Goal: Information Seeking & Learning: Compare options

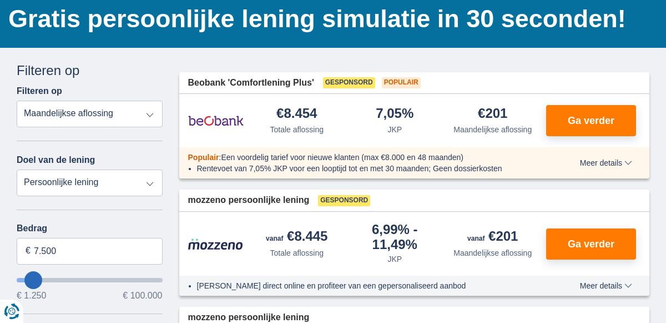
scroll to position [100, 0]
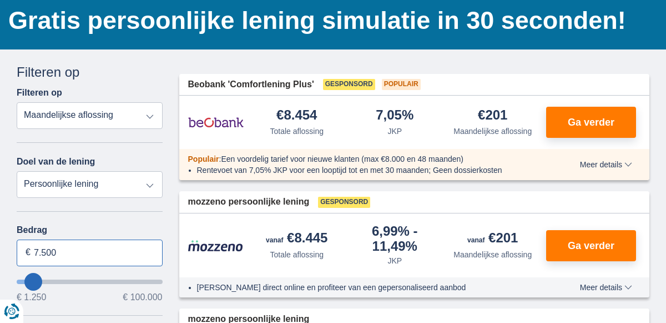
click at [64, 253] on input "7.500" at bounding box center [90, 252] width 146 height 27
type input "7"
type input "2.700"
type input "2250"
select select "30"
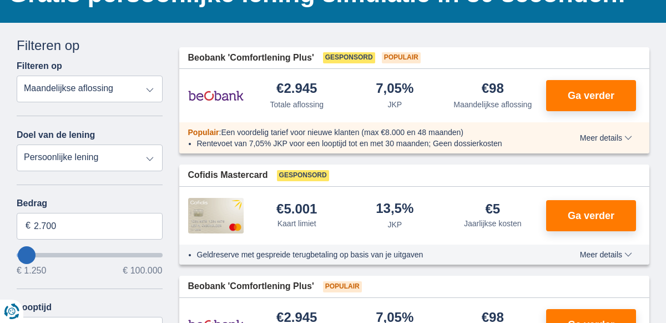
scroll to position [119, 0]
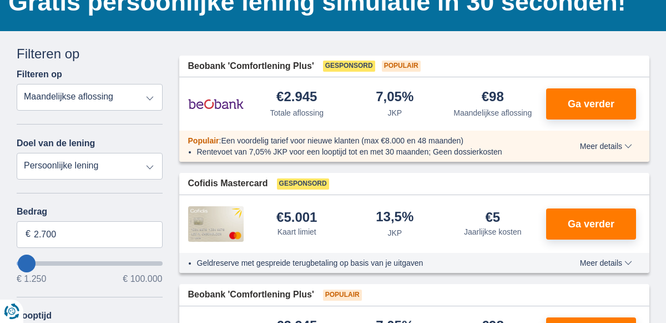
click at [29, 89] on select "Totale aflossing JKP Maandelijkse aflossing" at bounding box center [90, 97] width 146 height 27
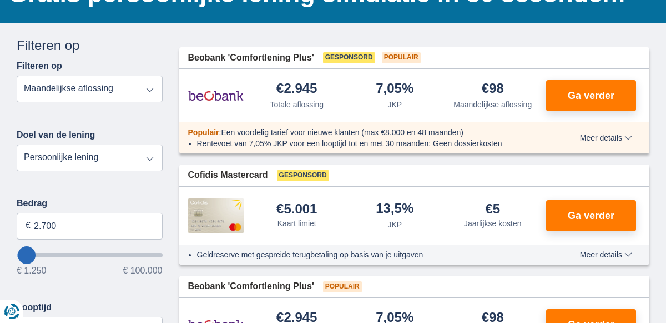
scroll to position [133, 0]
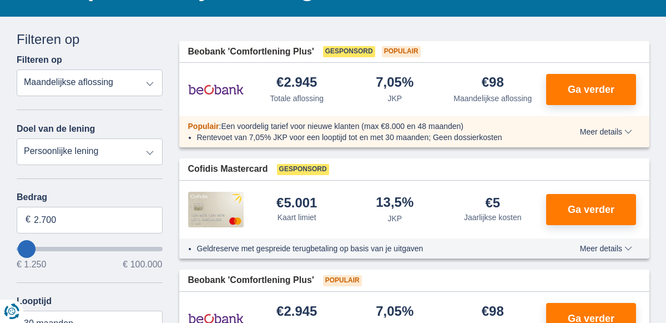
click at [31, 158] on select "Persoonlijke lening Auto Moto / fiets Mobilhome / caravan Renovatie Energie Sch…" at bounding box center [90, 151] width 146 height 27
select select "wedding"
click at [17, 138] on select "Persoonlijke lening Auto Moto / fiets Mobilhome / caravan Renovatie Energie Sch…" at bounding box center [90, 151] width 146 height 27
type input "7.500"
type input "7250"
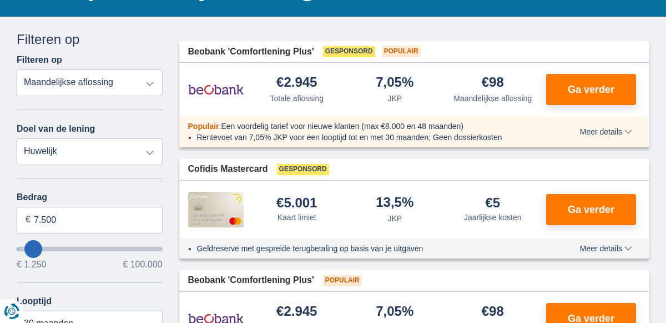
select select "42"
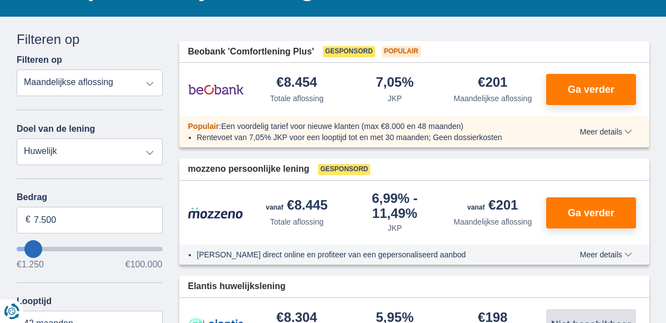
click at [34, 159] on select "Persoonlijke lening Auto Moto / fiets Mobilhome / caravan Renovatie Energie Sch…" at bounding box center [90, 151] width 146 height 27
select select "moto"
click at [17, 138] on select "Persoonlijke lening Auto Moto / fiets Mobilhome / caravan Renovatie Energie Sch…" at bounding box center [90, 151] width 146 height 27
type input "15.000"
type input "15250"
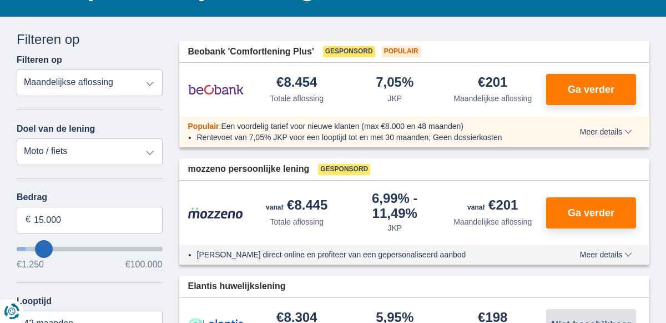
select select "60"
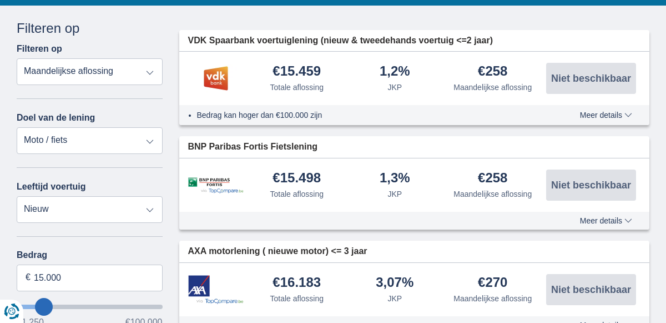
scroll to position [148, 0]
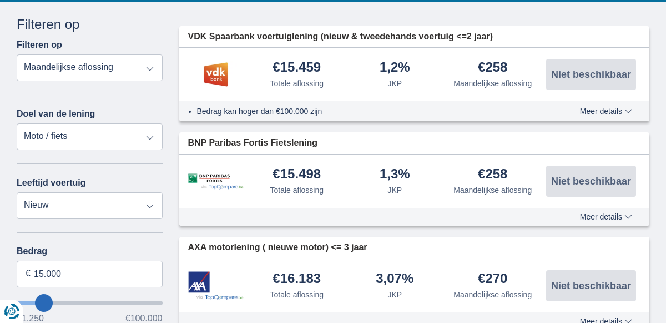
click at [39, 139] on select "Persoonlijke lening Auto Moto / fiets Mobilhome / caravan Renovatie Energie Sch…" at bounding box center [90, 136] width 146 height 27
select select "vehicleLoan"
click at [17, 123] on select "Persoonlijke lening Auto Moto / fiets Mobilhome / caravan Renovatie Energie Sch…" at bounding box center [90, 136] width 146 height 27
select select "3-4"
type input "15.000"
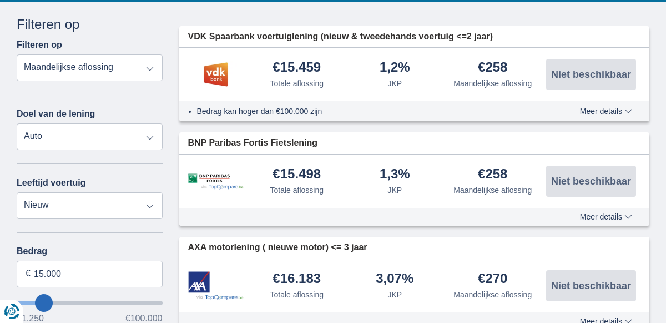
type input "15250"
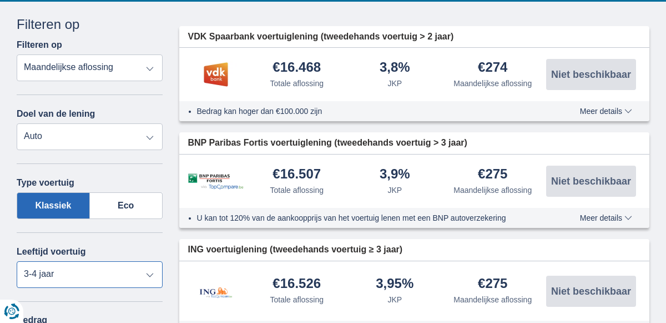
click at [46, 264] on select "Nieuw 0-1 jaar 1-2 jaar 2-3 jaar 3-4 jaar 4-5 jaar 5+ jaar" at bounding box center [90, 274] width 146 height 27
click at [17, 261] on select "Nieuw 0-1 jaar 1-2 jaar 2-3 jaar 3-4 jaar 4-5 jaar 5+ jaar" at bounding box center [90, 274] width 146 height 27
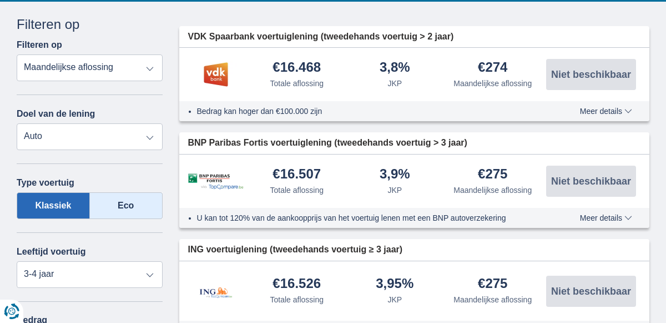
click at [144, 207] on label "Eco" at bounding box center [126, 205] width 73 height 27
click at [0, 0] on input "Eco" at bounding box center [0, 0] width 0 height 0
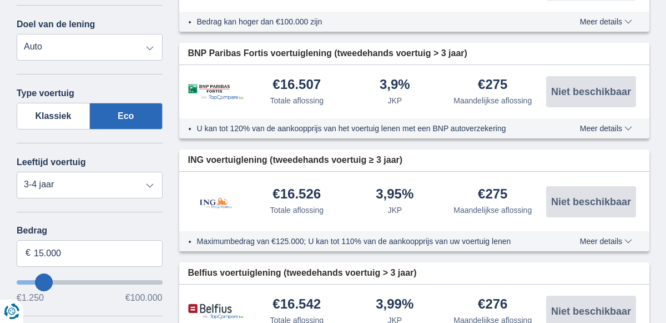
scroll to position [238, 0]
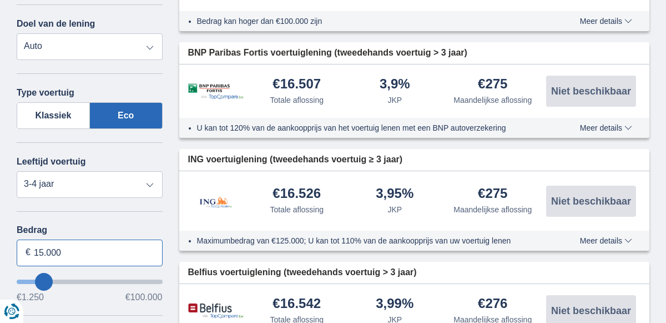
click at [138, 253] on input "15.000" at bounding box center [90, 252] width 146 height 27
type input "1"
type input "18.250"
type input "18250"
type input "20.250"
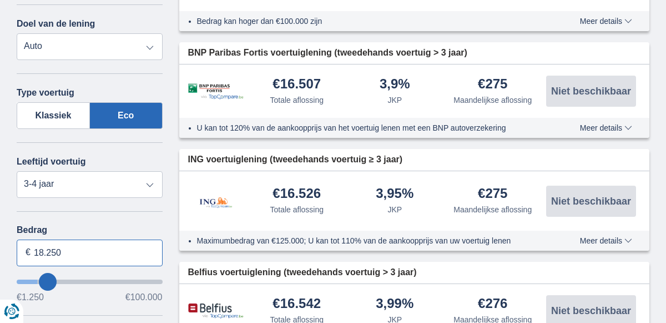
type input "20250"
type input "23.250"
type input "23250"
select select "120"
type input "25.250"
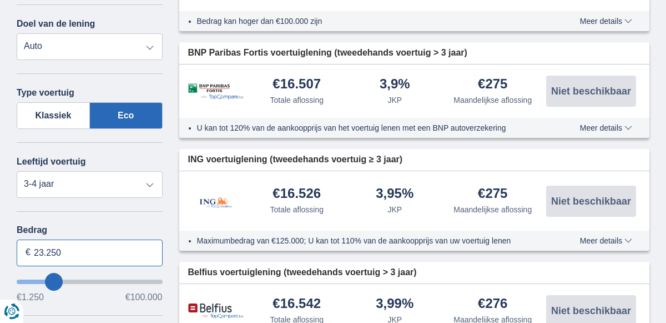
type input "25250"
type input "28.250"
type input "28250"
type input "29.250"
type input "29250"
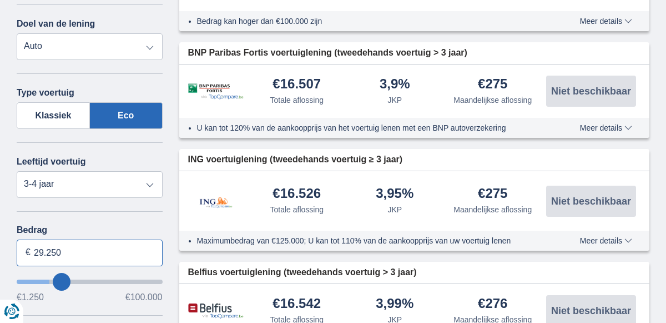
type input "30.250"
type input "30250"
type input "31.250"
type input "31250"
type input "32.250"
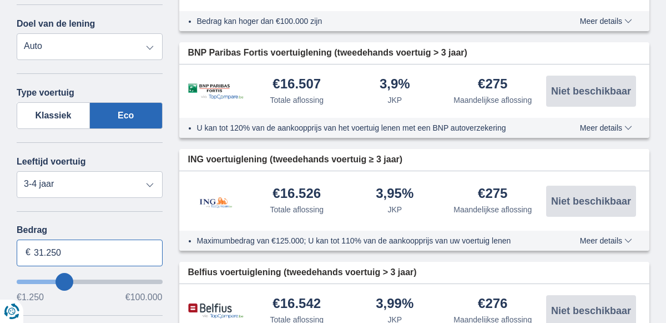
type input "32250"
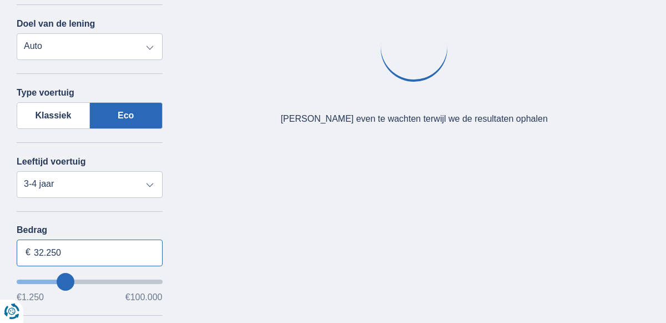
type input "31.250"
type input "31250"
type input "30.250"
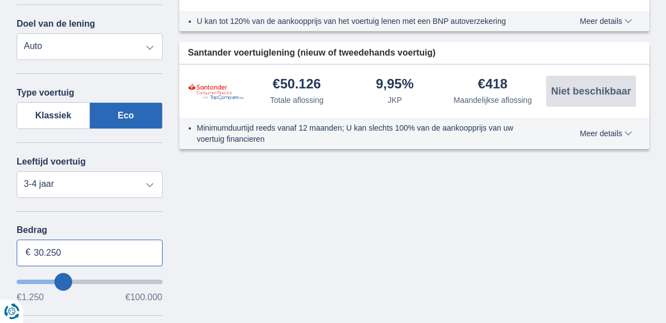
type input "30250"
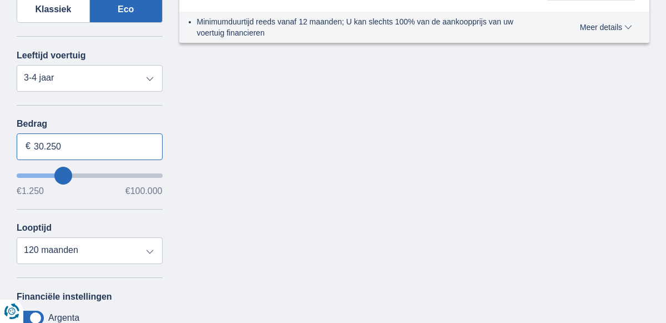
scroll to position [336, 0]
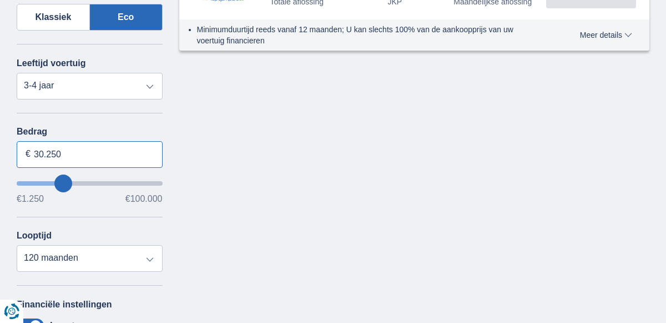
type input "30.250"
click at [33, 259] on select "12 maanden 18 maanden 24 maanden 30 maanden 36 maanden 42 maanden 48 maanden 60…" at bounding box center [90, 258] width 146 height 27
click at [17, 245] on select "12 maanden 18 maanden 24 maanden 30 maanden 36 maanden 42 maanden 48 maanden 60…" at bounding box center [90, 258] width 146 height 27
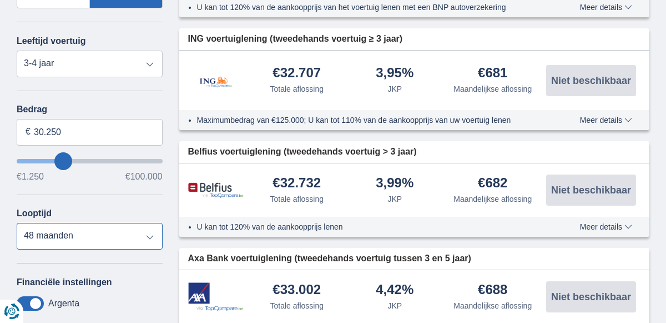
scroll to position [360, 0]
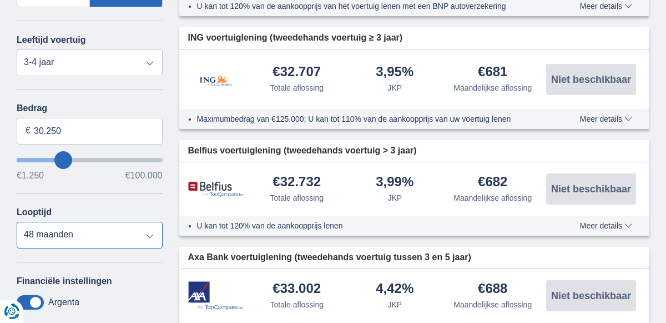
click at [24, 240] on select "12 maanden 18 maanden 24 maanden 30 maanden 36 maanden 42 maanden 48 maanden 60…" at bounding box center [90, 235] width 146 height 27
click at [17, 222] on select "12 maanden 18 maanden 24 maanden 30 maanden 36 maanden 42 maanden 48 maanden 60…" at bounding box center [90, 235] width 146 height 27
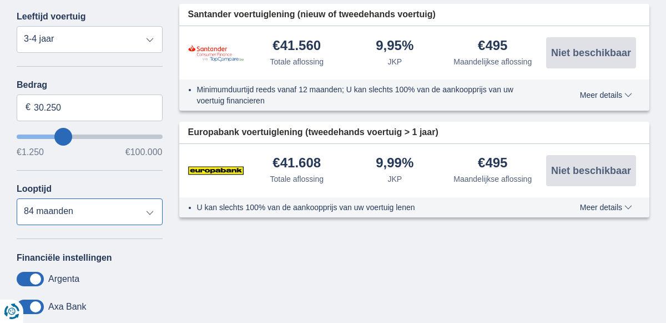
scroll to position [389, 0]
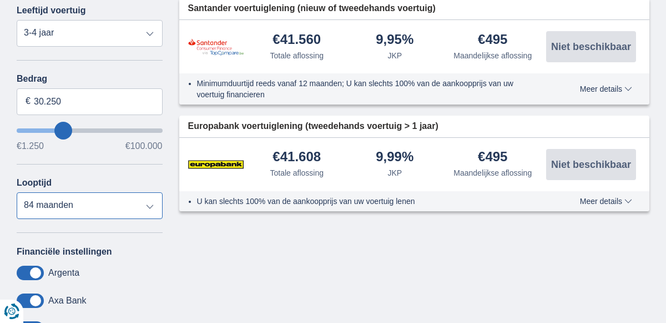
click at [28, 199] on select "12 maanden 18 maanden 24 maanden 30 maanden 36 maanden 42 maanden 48 maanden 60…" at bounding box center [90, 205] width 146 height 27
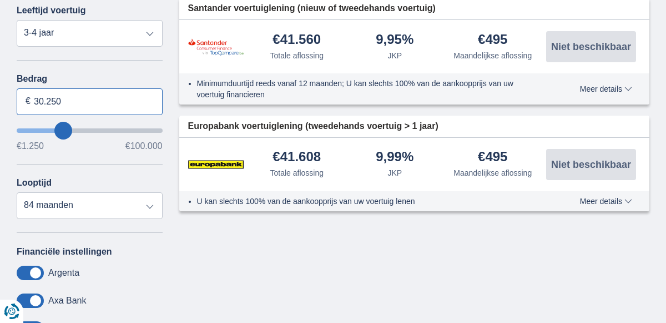
click at [18, 107] on input "30.250" at bounding box center [90, 101] width 146 height 27
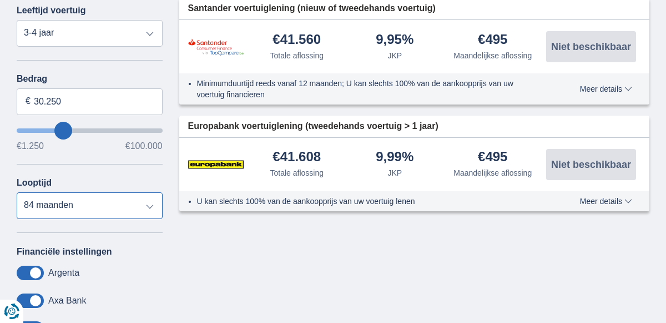
click at [23, 206] on select "12 maanden 18 maanden 24 maanden 30 maanden 36 maanden 42 maanden 48 maanden 60…" at bounding box center [90, 205] width 146 height 27
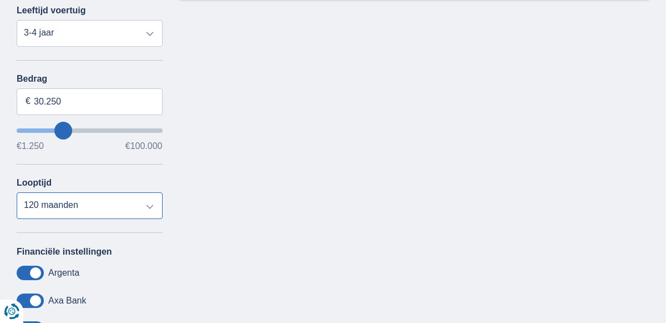
select select "48"
click at [17, 192] on select "12 maanden 18 maanden 24 maanden 30 maanden 36 maanden 42 maanden 48 maanden 60…" at bounding box center [90, 205] width 146 height 27
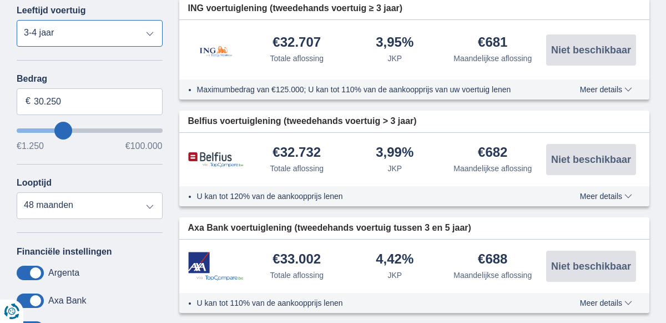
click at [18, 36] on select "Nieuw 0-1 jaar 1-2 jaar 2-3 jaar 3-4 jaar 4-5 jaar 5+ jaar" at bounding box center [90, 33] width 146 height 27
select select "0-1"
click at [17, 20] on select "Nieuw 0-1 jaar 1-2 jaar 2-3 jaar 3-4 jaar 4-5 jaar 5+ jaar" at bounding box center [90, 33] width 146 height 27
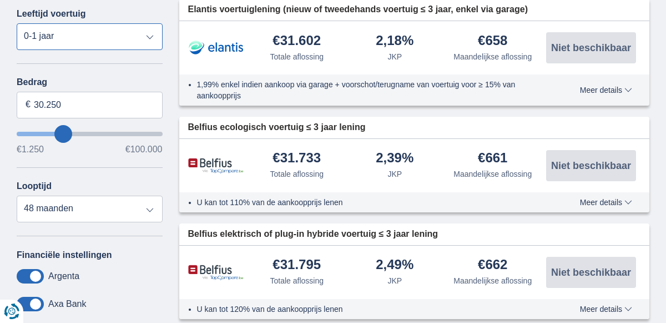
scroll to position [369, 0]
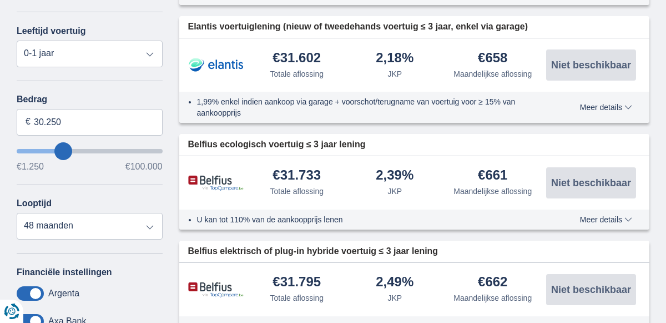
click at [23, 218] on select "12 maanden 18 maanden 24 maanden 30 maanden 36 maanden 42 maanden 48 maanden 60…" at bounding box center [90, 226] width 146 height 27
select select "120"
click at [17, 213] on select "12 maanden 18 maanden 24 maanden 30 maanden 36 maanden 42 maanden 48 maanden 60…" at bounding box center [90, 226] width 146 height 27
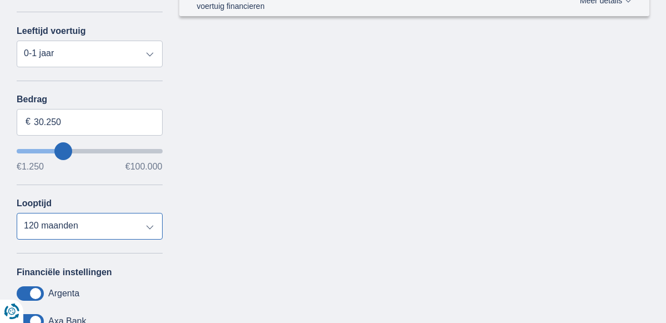
type input "1.250"
type input "1250"
select select "24"
type input "1250"
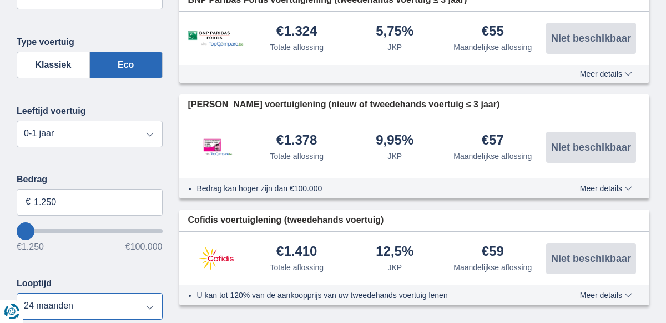
scroll to position [287, 0]
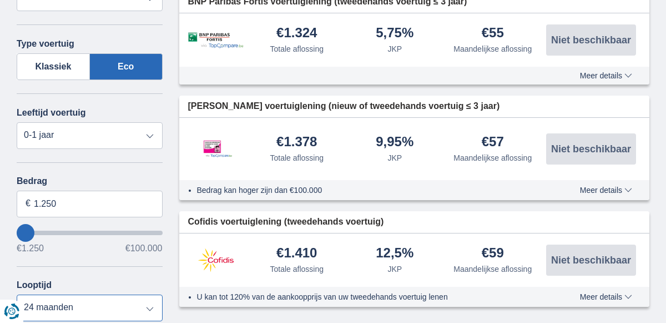
type input "2.250"
type input "2250"
type input "7.250"
type input "7250"
type input "11.250"
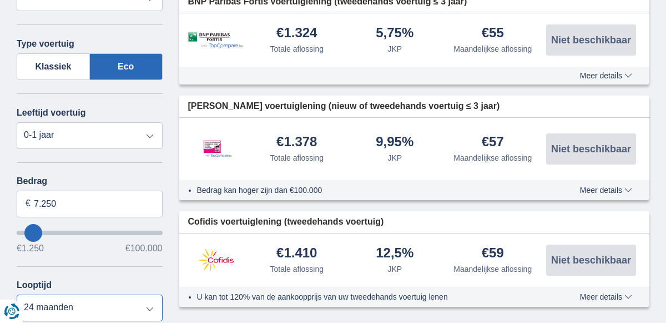
type input "11250"
type input "17.250"
type input "17250"
type input "24.250"
type input "24250"
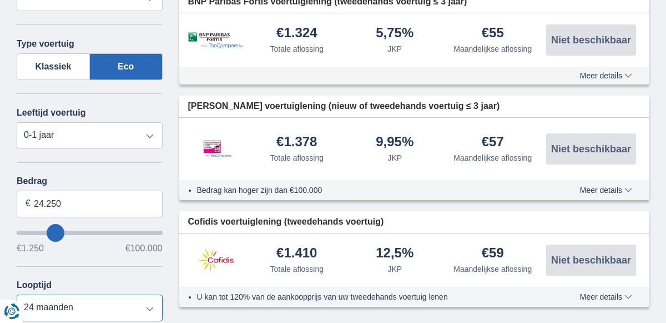
select select "120"
type input "30.250"
type input "30250"
type input "42.250"
type input "42250"
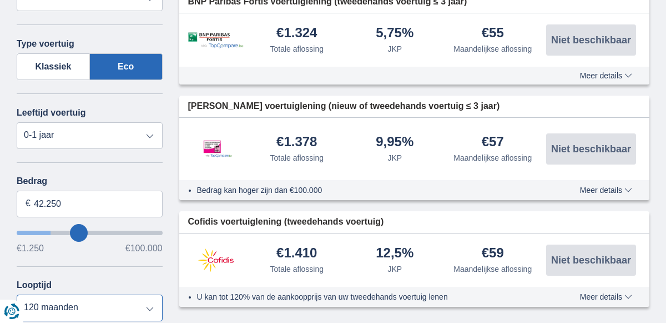
type input "45.250"
type input "68250"
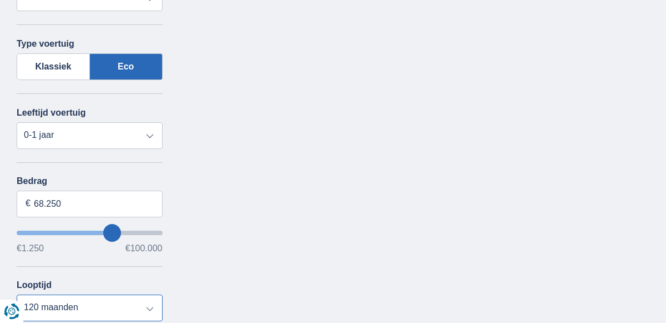
type input "73.250"
type input "73250"
type input "71.250"
type input "71250"
type input "68.250"
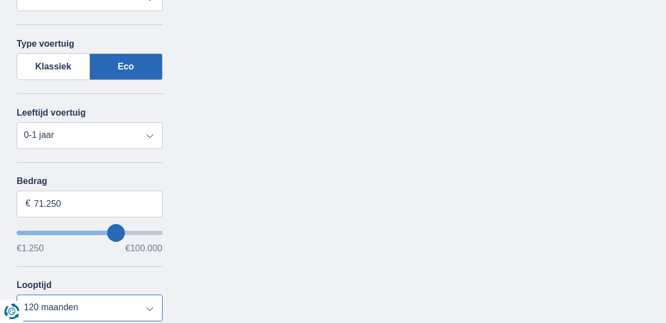
type input "68250"
type input "63.250"
type input "63250"
type input "59.250"
type input "59250"
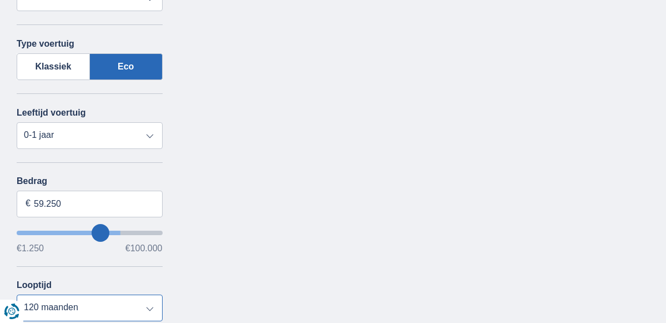
type input "53.250"
type input "53250"
type input "50.250"
type input "50250"
type input "49.250"
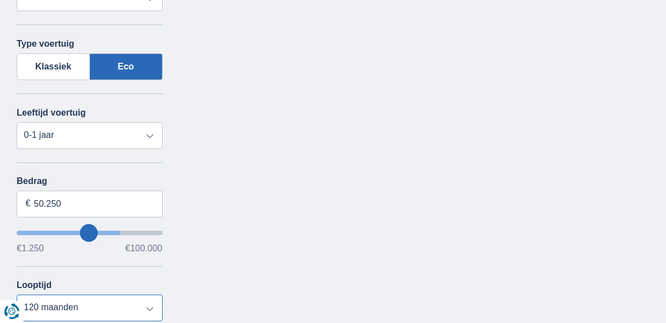
type input "49250"
type input "48.250"
type input "48250"
type input "47.250"
type input "47250"
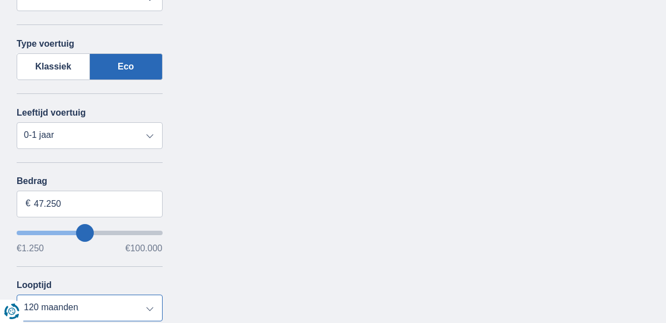
type input "42.250"
type input "42250"
type input "39.250"
type input "39250"
type input "36.250"
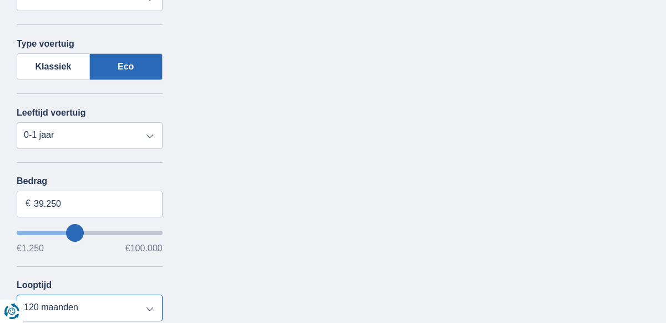
type input "36250"
type input "35.250"
type input "35250"
type input "31.250"
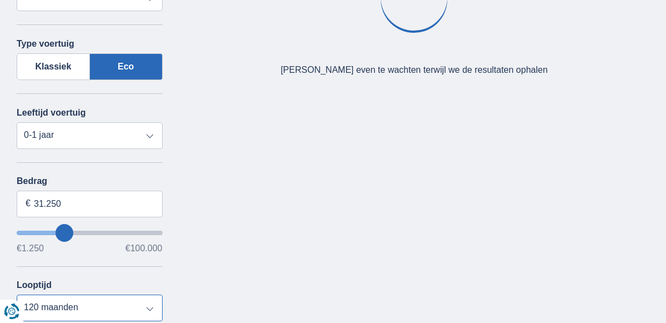
type input "31250"
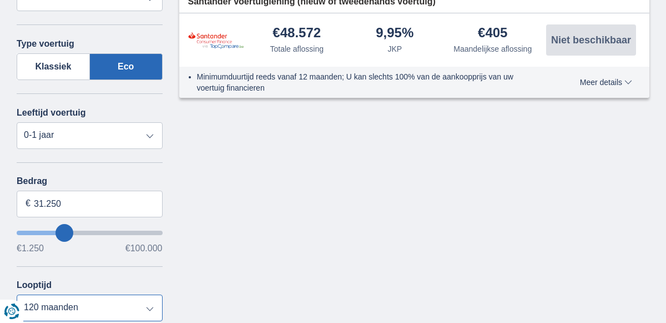
type input "1.250"
type input "1250"
select select "24"
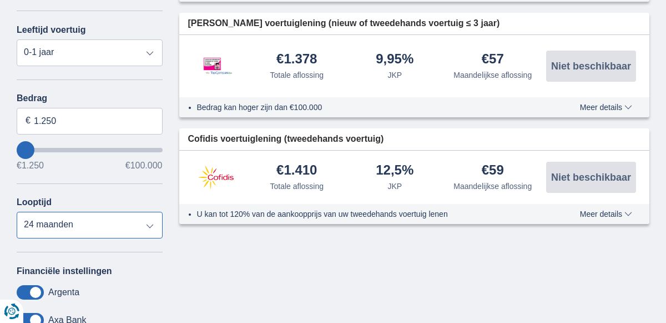
type input "1250"
type input "50.250"
type input "50250"
select select "120"
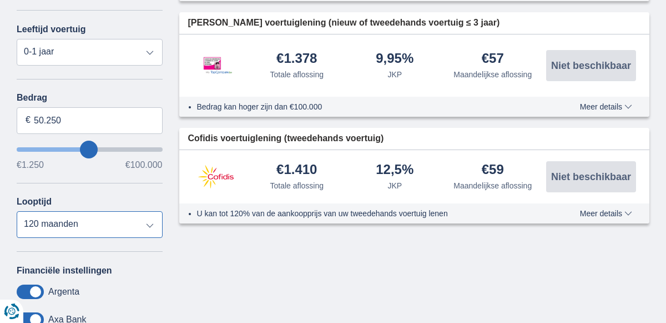
type input "50250"
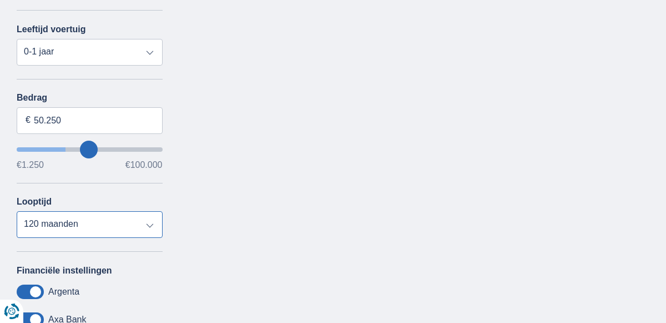
type input "34.250"
type input "34250"
type input "26.250"
type input "26250"
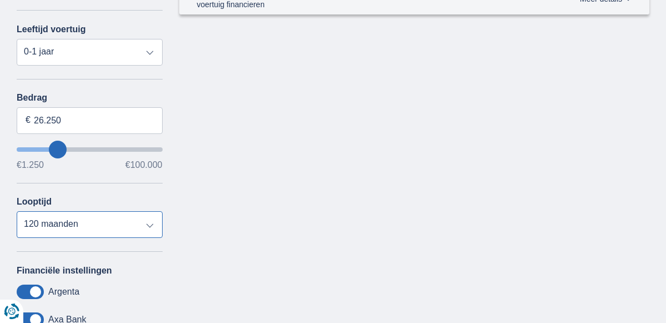
type input "34.250"
type input "34250"
type input "32.250"
type input "32250"
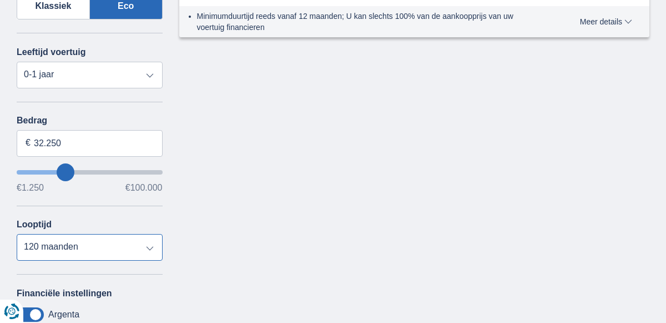
scroll to position [348, 0]
click at [36, 239] on select "12 maanden 18 maanden 24 maanden 30 maanden 36 maanden 42 maanden 48 maanden 60…" at bounding box center [90, 247] width 146 height 27
select select "48"
click at [17, 234] on select "12 maanden 18 maanden 24 maanden 30 maanden 36 maanden 42 maanden 48 maanden 60…" at bounding box center [90, 247] width 146 height 27
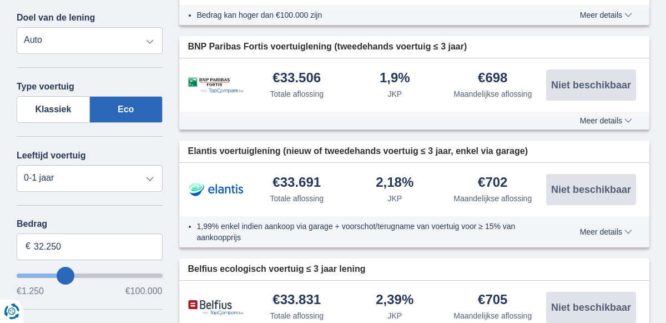
scroll to position [242, 0]
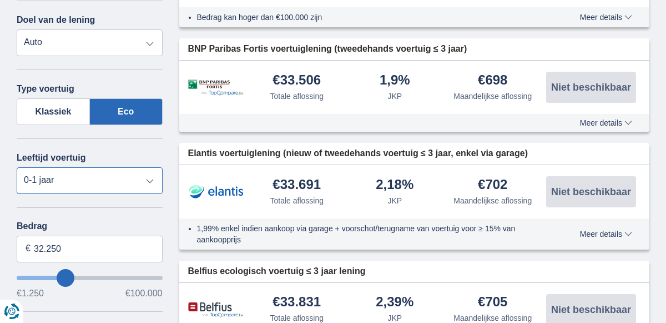
click at [41, 177] on select "Nieuw 0-1 jaar 1-2 jaar 2-3 jaar 3-4 jaar 4-5 jaar 5+ jaar" at bounding box center [90, 180] width 146 height 27
click at [17, 167] on select "Nieuw 0-1 jaar 1-2 jaar 2-3 jaar 3-4 jaar 4-5 jaar 5+ jaar" at bounding box center [90, 180] width 146 height 27
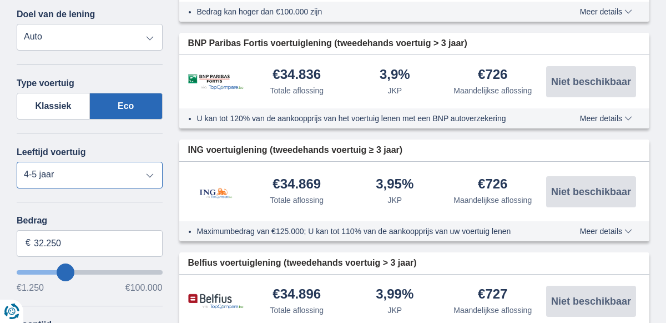
scroll to position [250, 0]
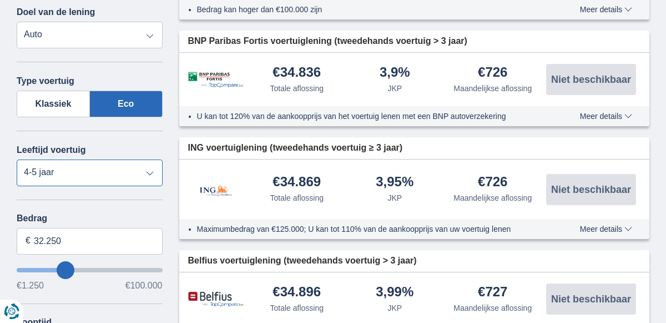
click at [32, 169] on select "Nieuw 0-1 jaar 1-2 jaar 2-3 jaar 3-4 jaar 4-5 jaar 5+ jaar" at bounding box center [90, 172] width 146 height 27
click at [17, 159] on select "Nieuw 0-1 jaar 1-2 jaar 2-3 jaar 3-4 jaar 4-5 jaar 5+ jaar" at bounding box center [90, 172] width 146 height 27
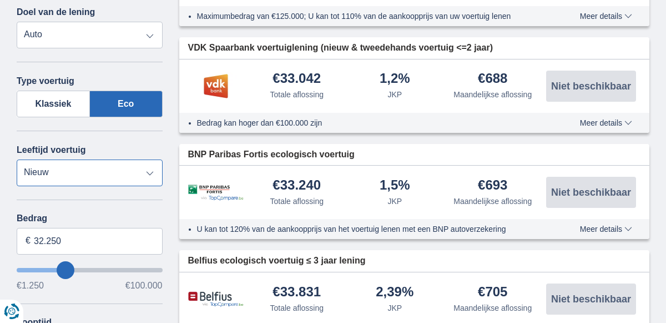
click at [36, 175] on select "Nieuw 0-1 jaar 1-2 jaar 2-3 jaar 3-4 jaar 4-5 jaar 5+ jaar" at bounding box center [90, 172] width 146 height 27
select select "0-1"
click at [17, 159] on select "Nieuw 0-1 jaar 1-2 jaar 2-3 jaar 3-4 jaar 4-5 jaar 5+ jaar" at bounding box center [90, 172] width 146 height 27
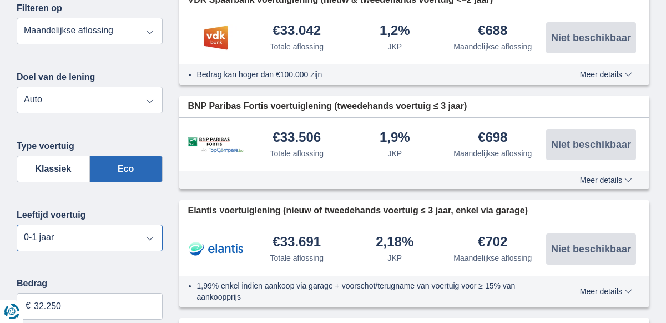
scroll to position [183, 0]
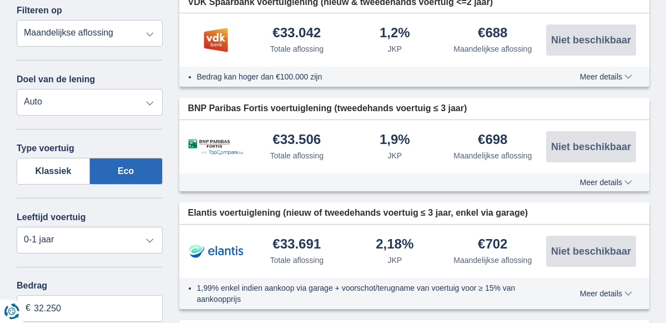
click at [38, 41] on select "Totale aflossing JKP Maandelijkse aflossing" at bounding box center [90, 33] width 146 height 27
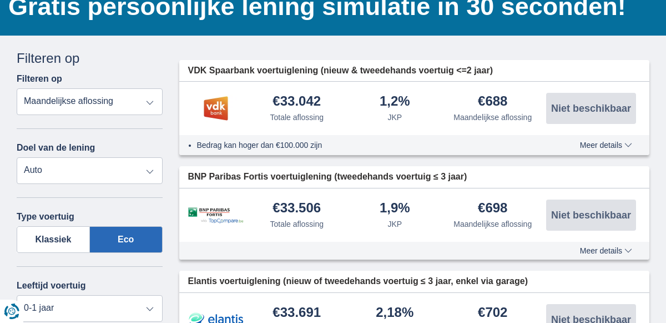
scroll to position [114, 0]
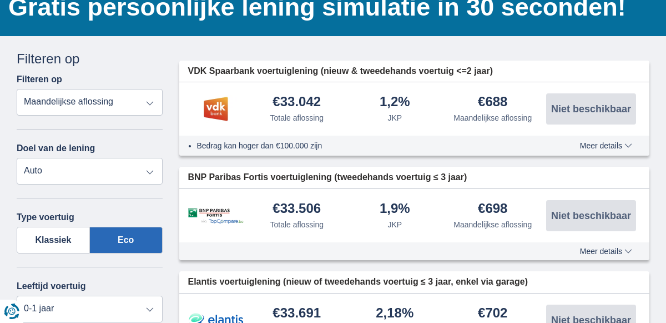
click at [627, 146] on span "Meer details" at bounding box center [606, 146] width 52 height 8
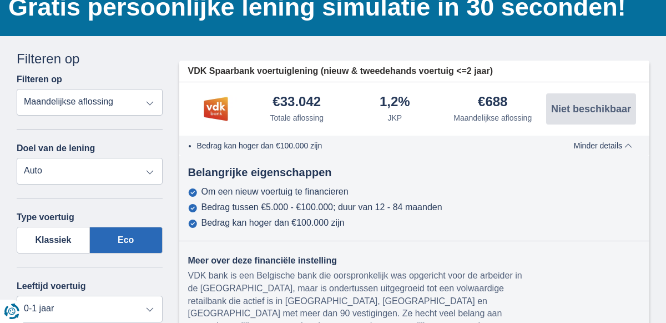
click at [621, 146] on span "Minder details" at bounding box center [603, 146] width 58 height 8
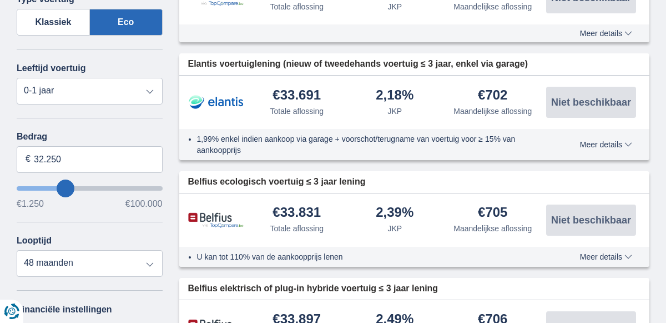
scroll to position [332, 0]
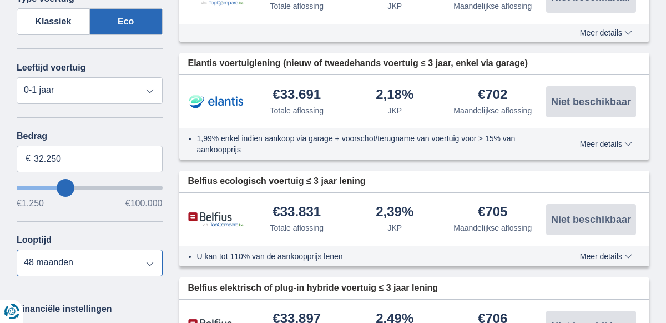
click at [33, 267] on select "12 maanden 18 maanden 24 maanden 30 maanden 36 maanden 42 maanden 48 maanden 60…" at bounding box center [90, 262] width 146 height 27
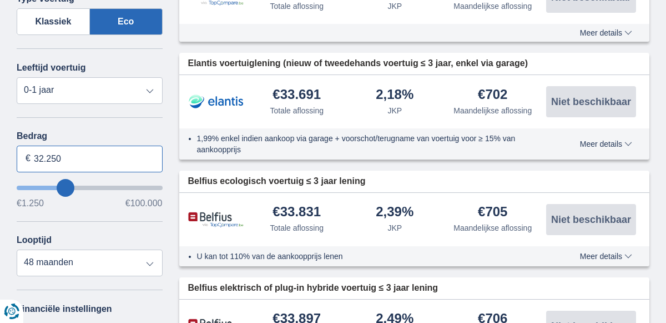
click at [19, 161] on input "32.250" at bounding box center [90, 158] width 146 height 27
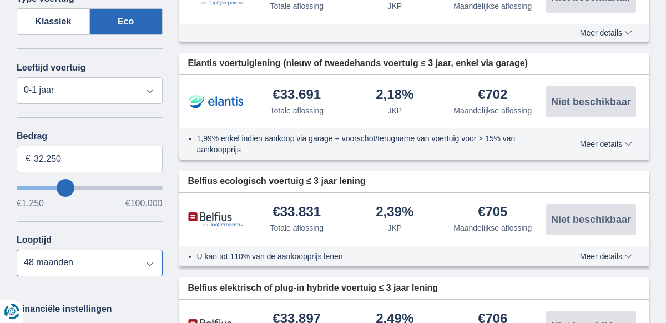
click at [40, 269] on select "12 maanden 18 maanden 24 maanden 30 maanden 36 maanden 42 maanden 48 maanden 60…" at bounding box center [90, 262] width 146 height 27
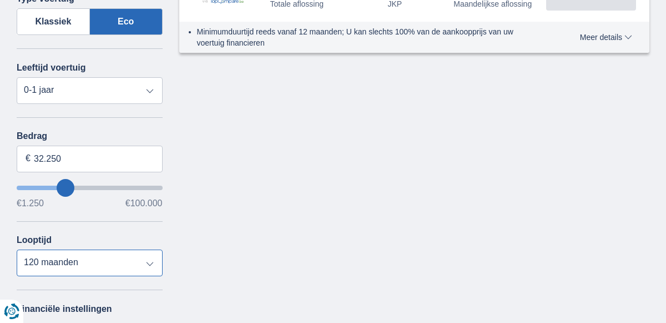
select select "24"
click at [17, 249] on select "12 maanden 18 maanden 24 maanden 30 maanden 36 maanden 42 maanden 48 maanden 60…" at bounding box center [90, 262] width 146 height 27
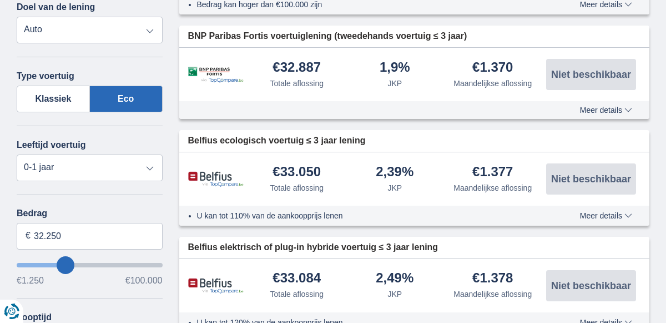
scroll to position [253, 0]
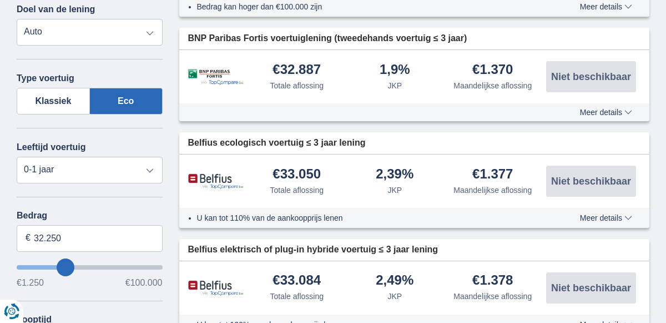
click at [37, 23] on select "Persoonlijke lening Auto Moto / fiets Mobilhome / caravan Renovatie Energie Sch…" at bounding box center [90, 32] width 146 height 27
select select "personalLoan"
click at [17, 19] on select "Persoonlijke lening Auto Moto / fiets Mobilhome / caravan Renovatie Energie Sch…" at bounding box center [90, 32] width 146 height 27
type input "7.500"
type input "7250"
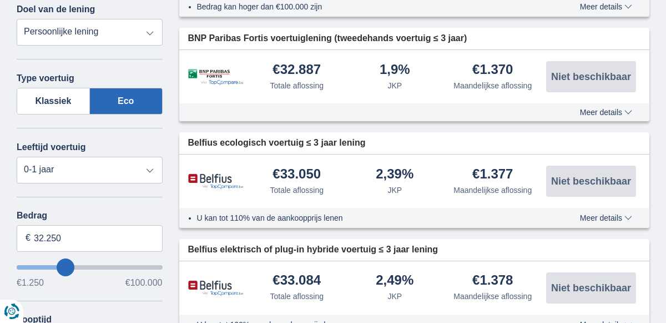
select select "42"
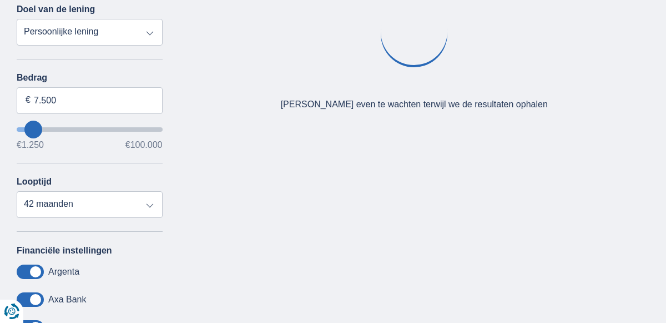
click at [34, 24] on select "Persoonlijke lening Auto Moto / fiets Mobilhome / caravan Renovatie Energie Sch…" at bounding box center [90, 32] width 146 height 27
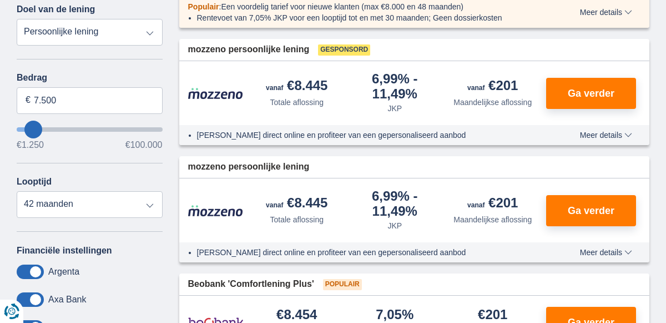
select select "vehicleLoan"
click at [17, 19] on select "Persoonlijke lening Auto Moto / fiets Mobilhome / caravan Renovatie Energie Sch…" at bounding box center [90, 32] width 146 height 27
select select "3-4"
type input "15.000"
type input "15250"
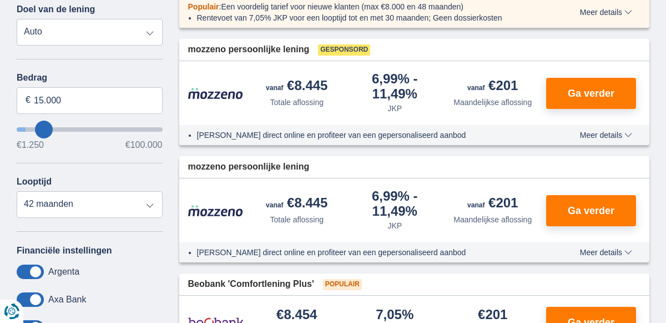
select select "60"
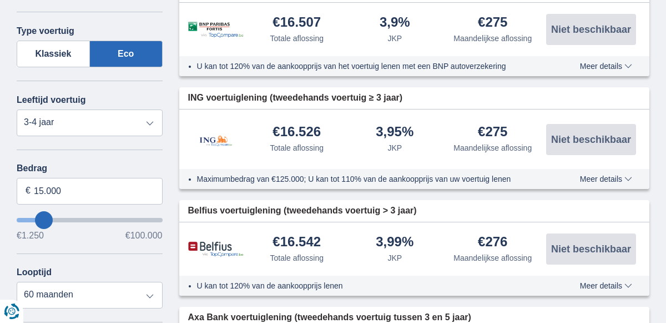
scroll to position [300, 0]
type input "21.250"
type input "21250"
select select "120"
type input "23.250"
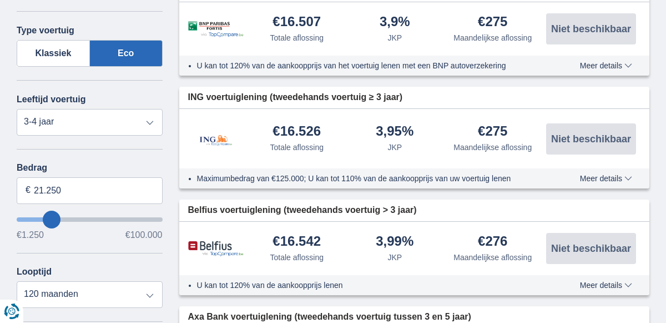
type input "23250"
type input "24.250"
type input "24250"
type input "25.250"
type input "25250"
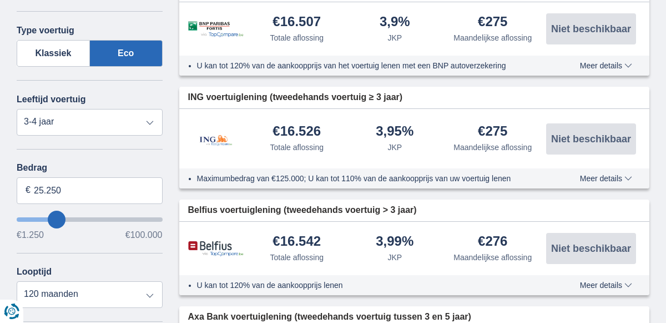
type input "26.250"
type input "26250"
type input "27.250"
type input "27250"
type input "28.250"
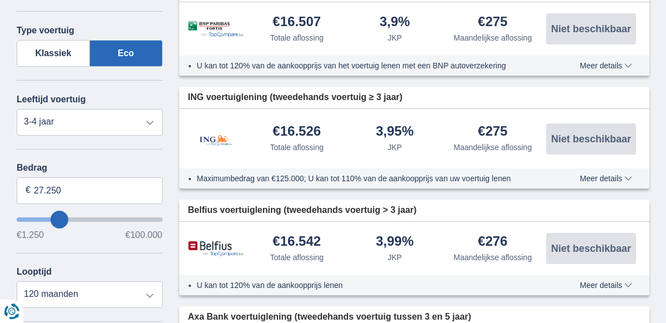
type input "28250"
type input "29.250"
type input "29250"
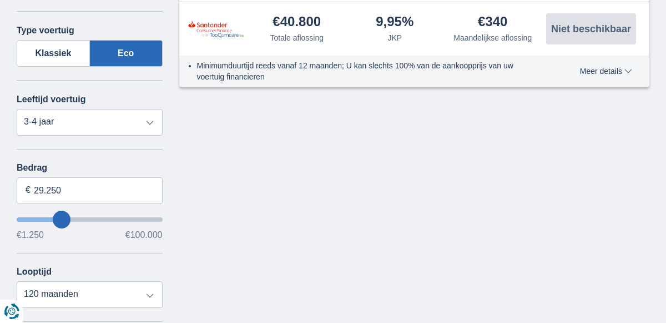
type input "30.250"
type input "30250"
type input "31.250"
type input "31250"
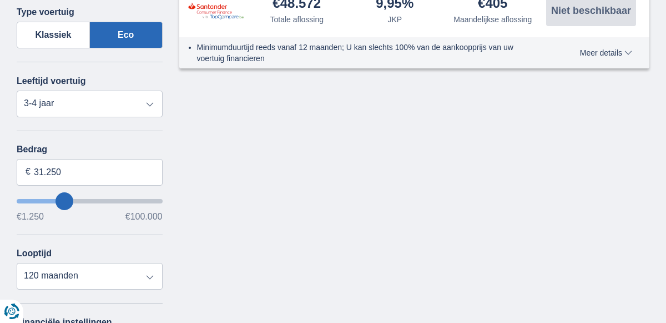
scroll to position [307, 0]
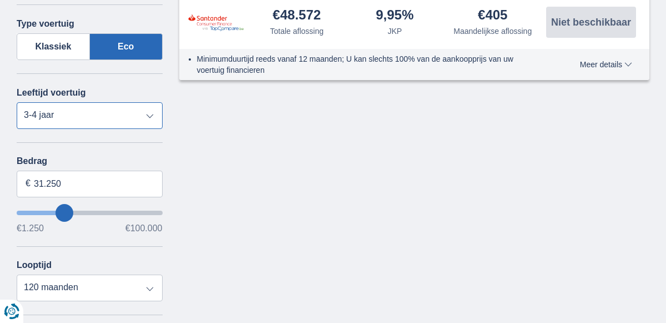
click at [37, 116] on select "Nieuw 0-1 jaar 1-2 jaar 2-3 jaar 3-4 jaar 4-5 jaar 5+ jaar" at bounding box center [90, 115] width 146 height 27
select select "0-1"
click at [17, 102] on select "Nieuw 0-1 jaar 1-2 jaar 2-3 jaar 3-4 jaar 4-5 jaar 5+ jaar" at bounding box center [90, 115] width 146 height 27
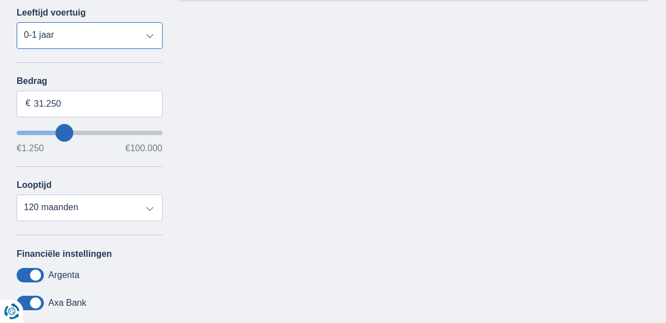
scroll to position [386, 0]
click at [39, 215] on select "12 maanden 18 maanden 24 maanden 30 maanden 36 maanden 42 maanden 48 maanden 60…" at bounding box center [90, 208] width 146 height 27
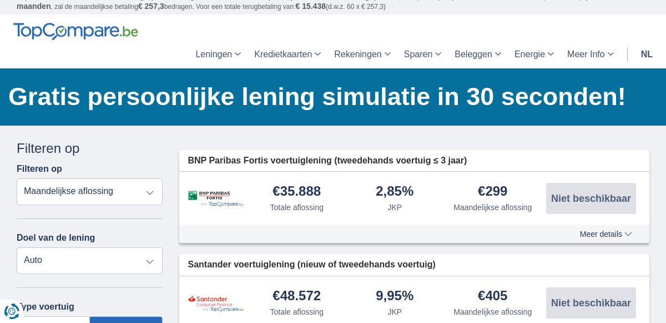
scroll to position [0, 0]
